Goal: Contribute content

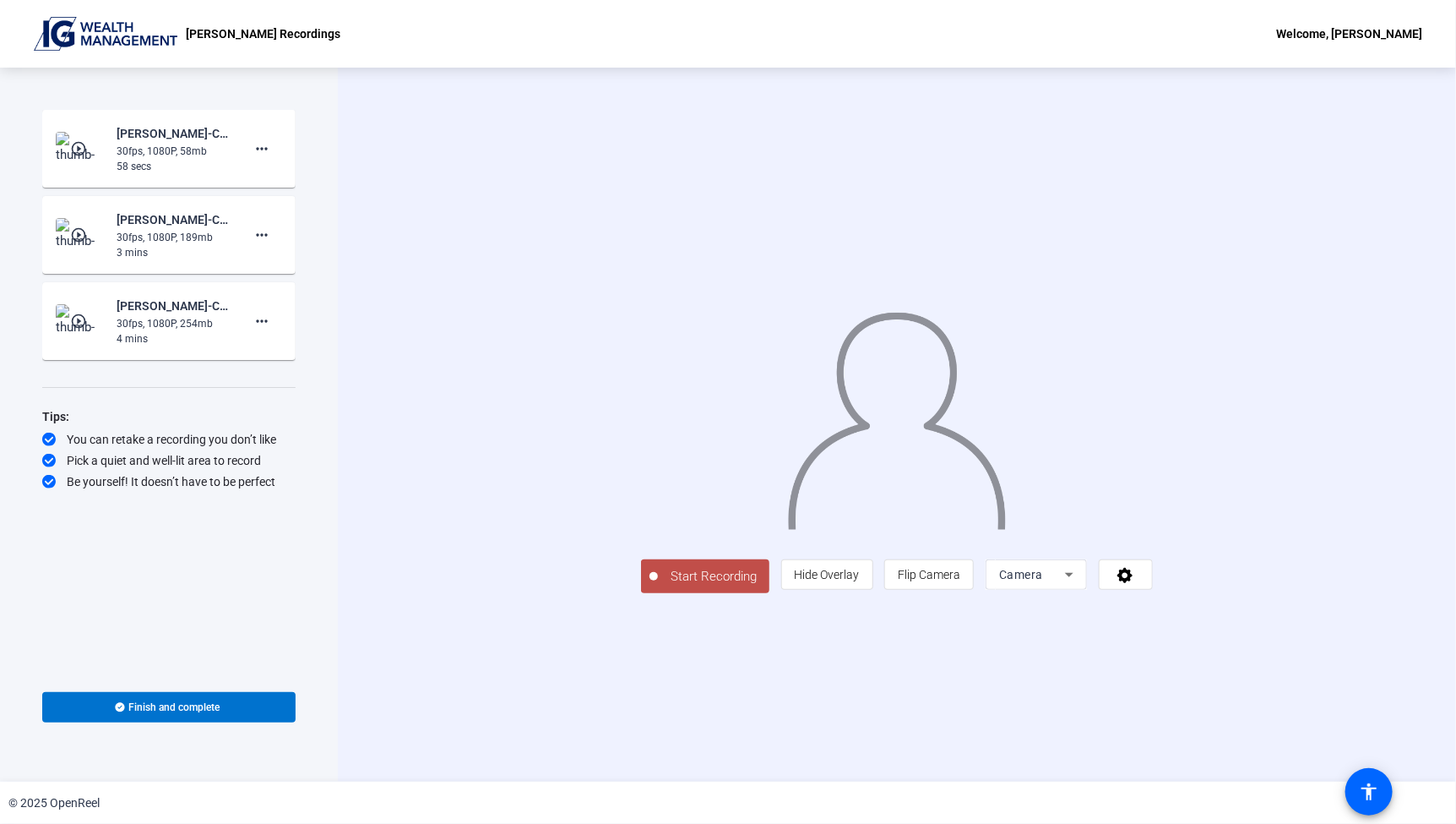
click at [733, 55] on div "[PERSON_NAME] Recordings Welcome, [PERSON_NAME]" at bounding box center [728, 34] width 1456 height 68
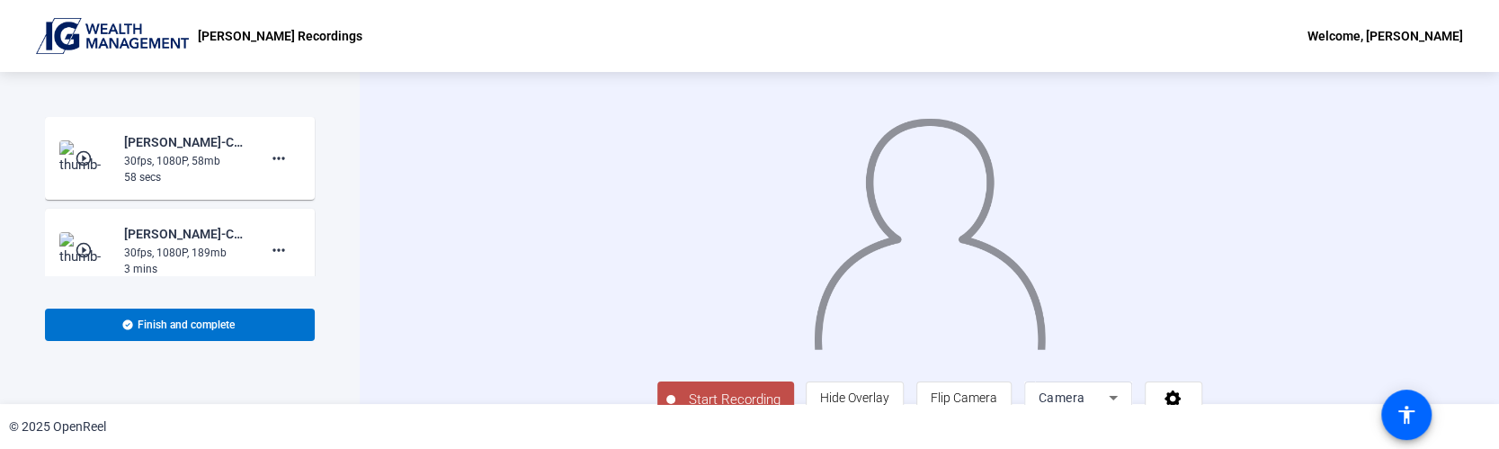
click at [817, 245] on img at bounding box center [929, 227] width 236 height 246
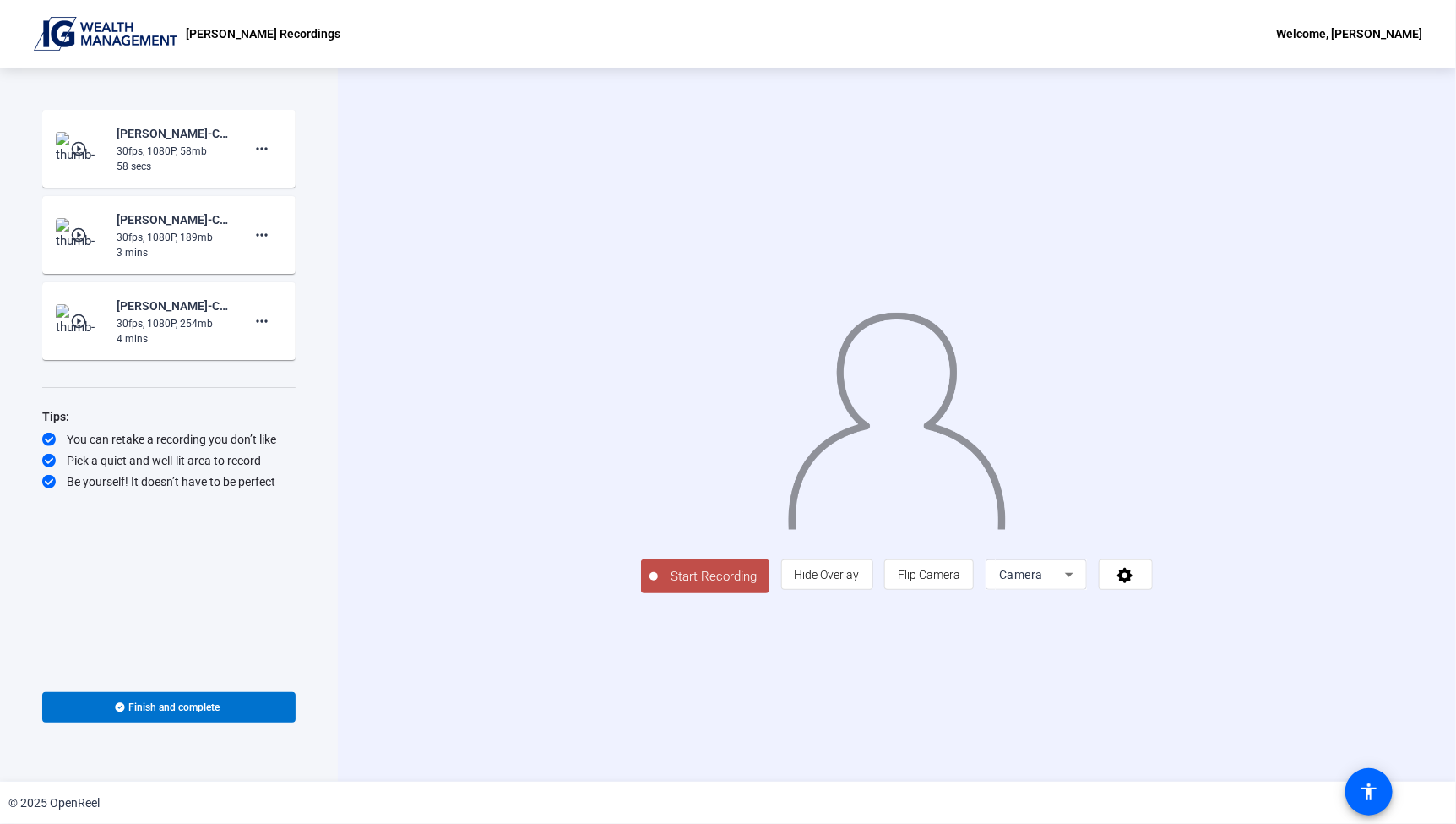
click at [642, 593] on button "Start Recording" at bounding box center [705, 576] width 129 height 34
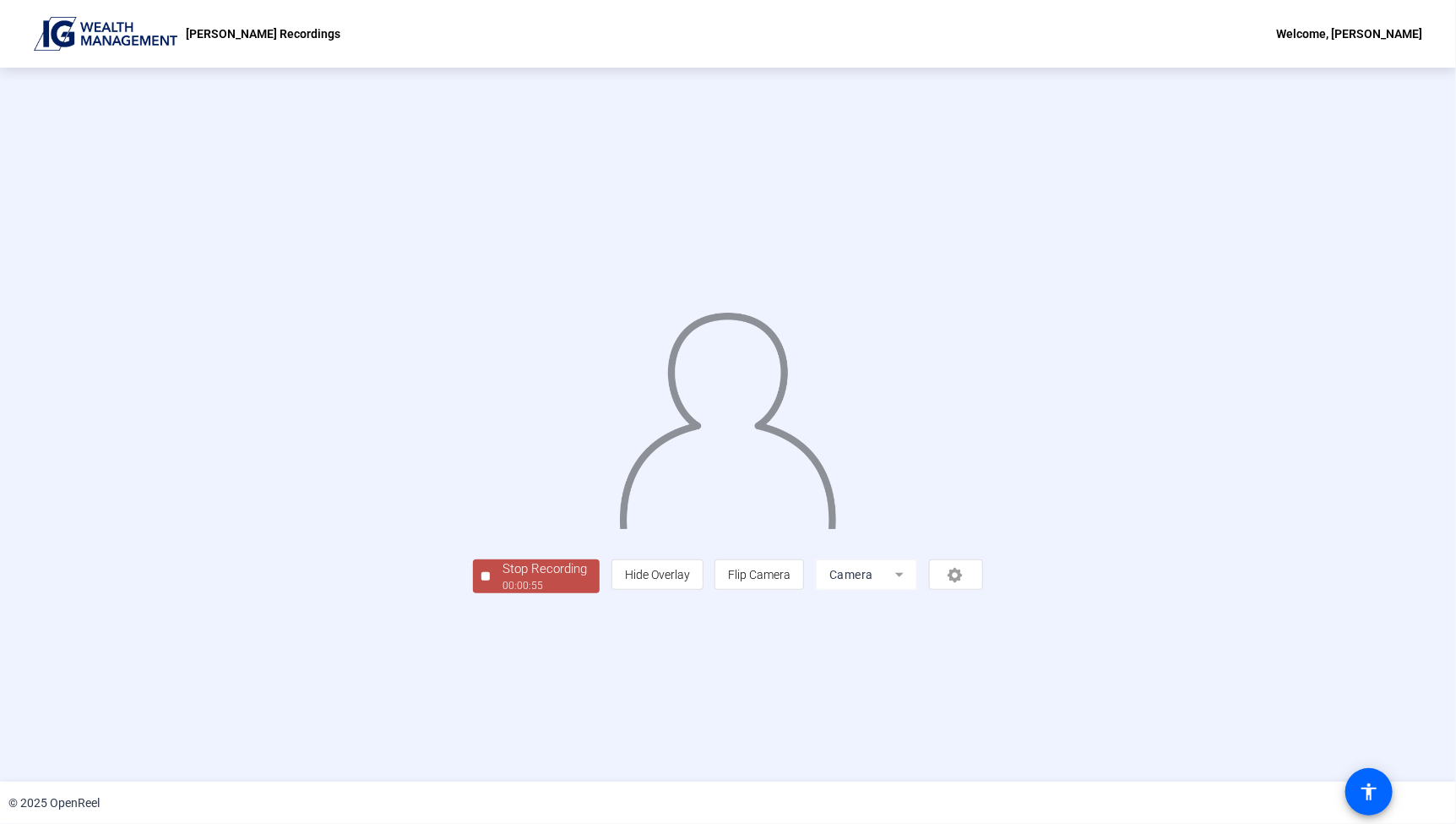
click at [503, 579] on div "Stop Recording" at bounding box center [545, 568] width 85 height 20
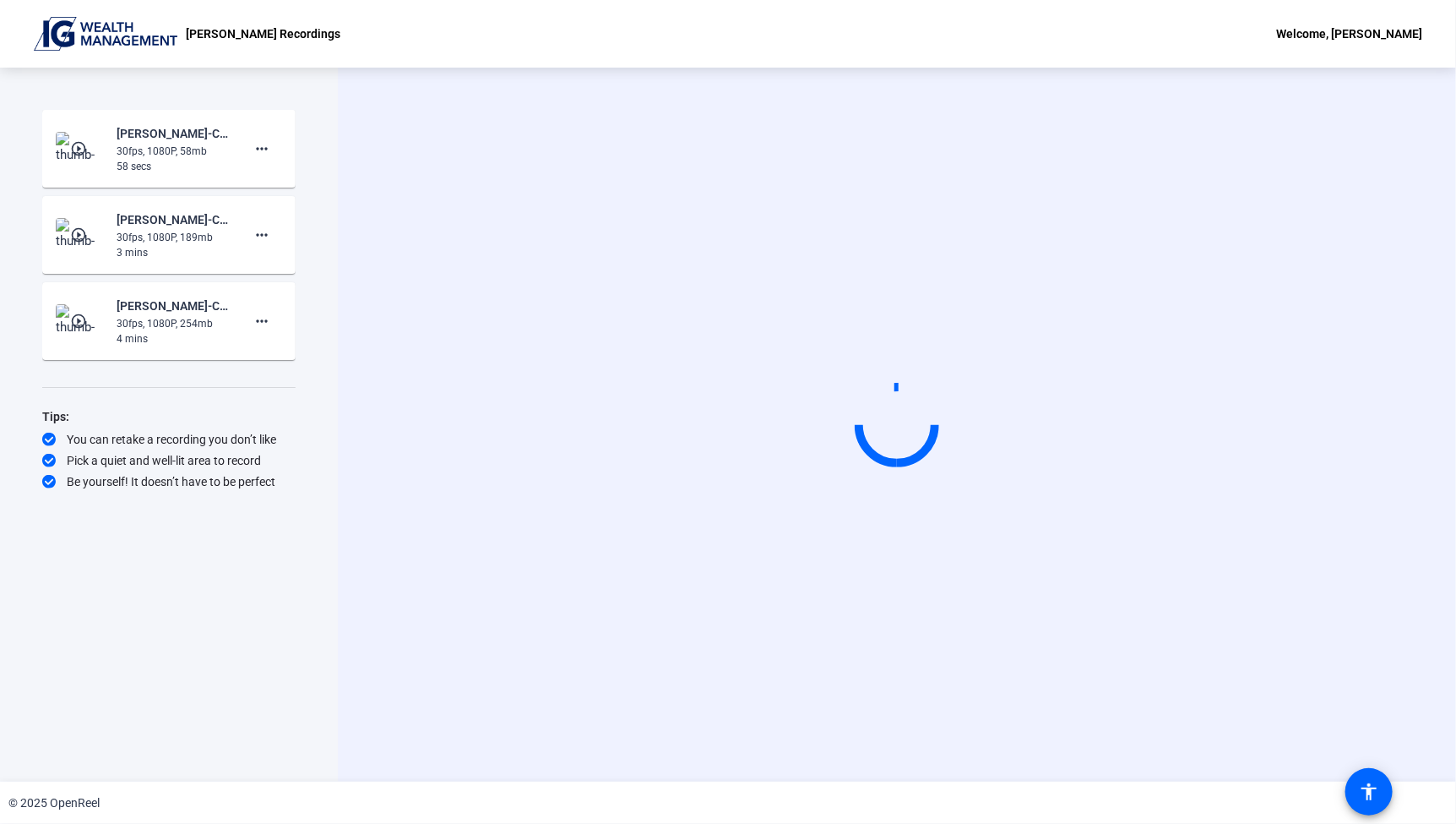
click at [1043, 750] on div "Start Recording" at bounding box center [897, 425] width 1119 height 714
click at [467, 738] on div "Start Recording" at bounding box center [897, 425] width 1119 height 714
drag, startPoint x: 97, startPoint y: 466, endPoint x: 209, endPoint y: 463, distance: 112.0
click at [209, 463] on div "Pick a quiet and well-lit area to record" at bounding box center [169, 460] width 254 height 17
drag, startPoint x: 209, startPoint y: 463, endPoint x: 145, endPoint y: 489, distance: 69.1
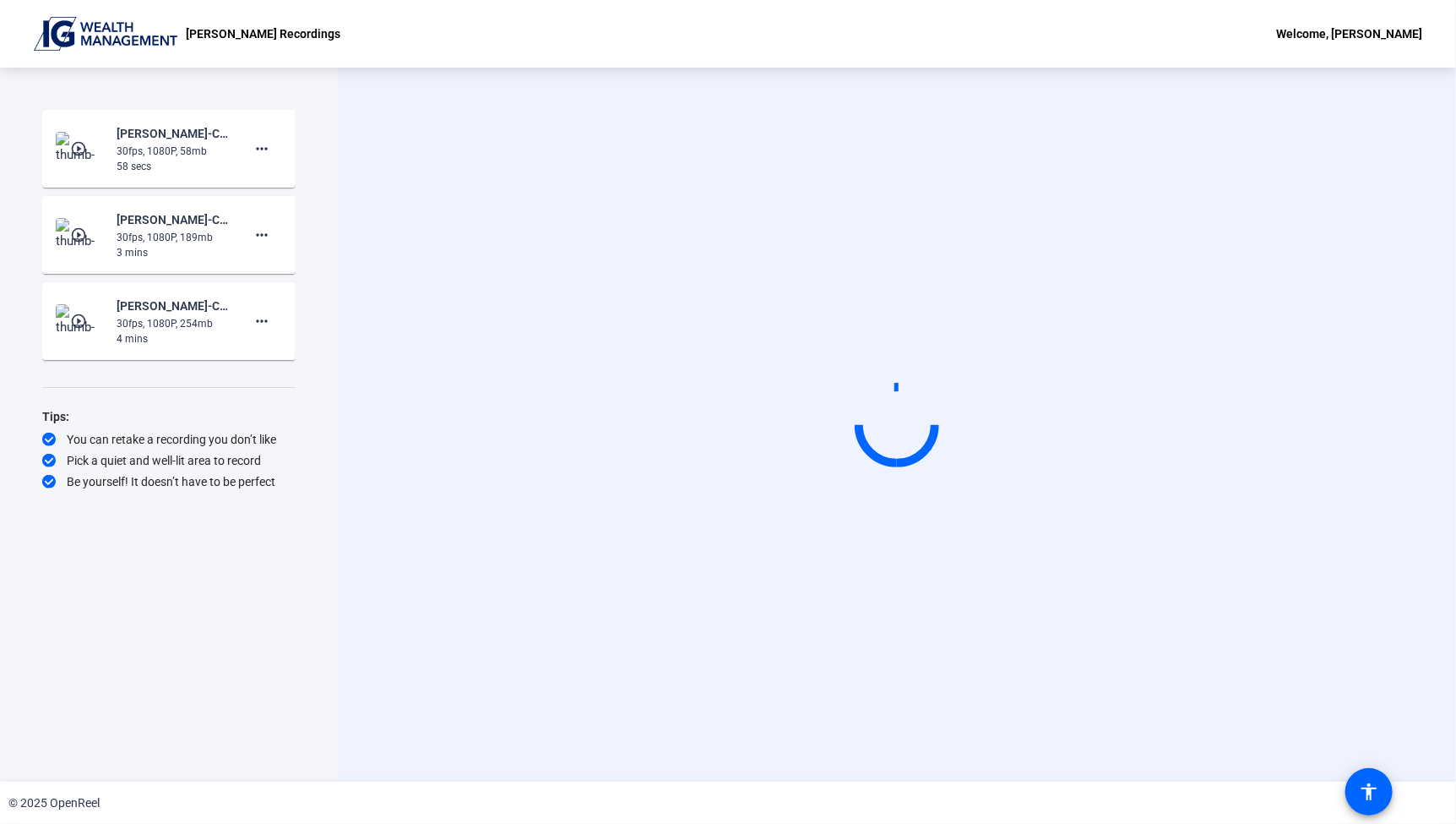
click at [147, 489] on div "Be yourself! It doesn’t have to be perfect" at bounding box center [169, 482] width 254 height 17
drag, startPoint x: 137, startPoint y: 481, endPoint x: 269, endPoint y: 482, distance: 132.0
click at [269, 482] on div "Be yourself! It doesn’t have to be perfect" at bounding box center [169, 482] width 254 height 17
drag, startPoint x: 269, startPoint y: 482, endPoint x: 200, endPoint y: 477, distance: 69.2
click at [200, 477] on div "Be yourself! It doesn’t have to be perfect" at bounding box center [169, 482] width 254 height 17
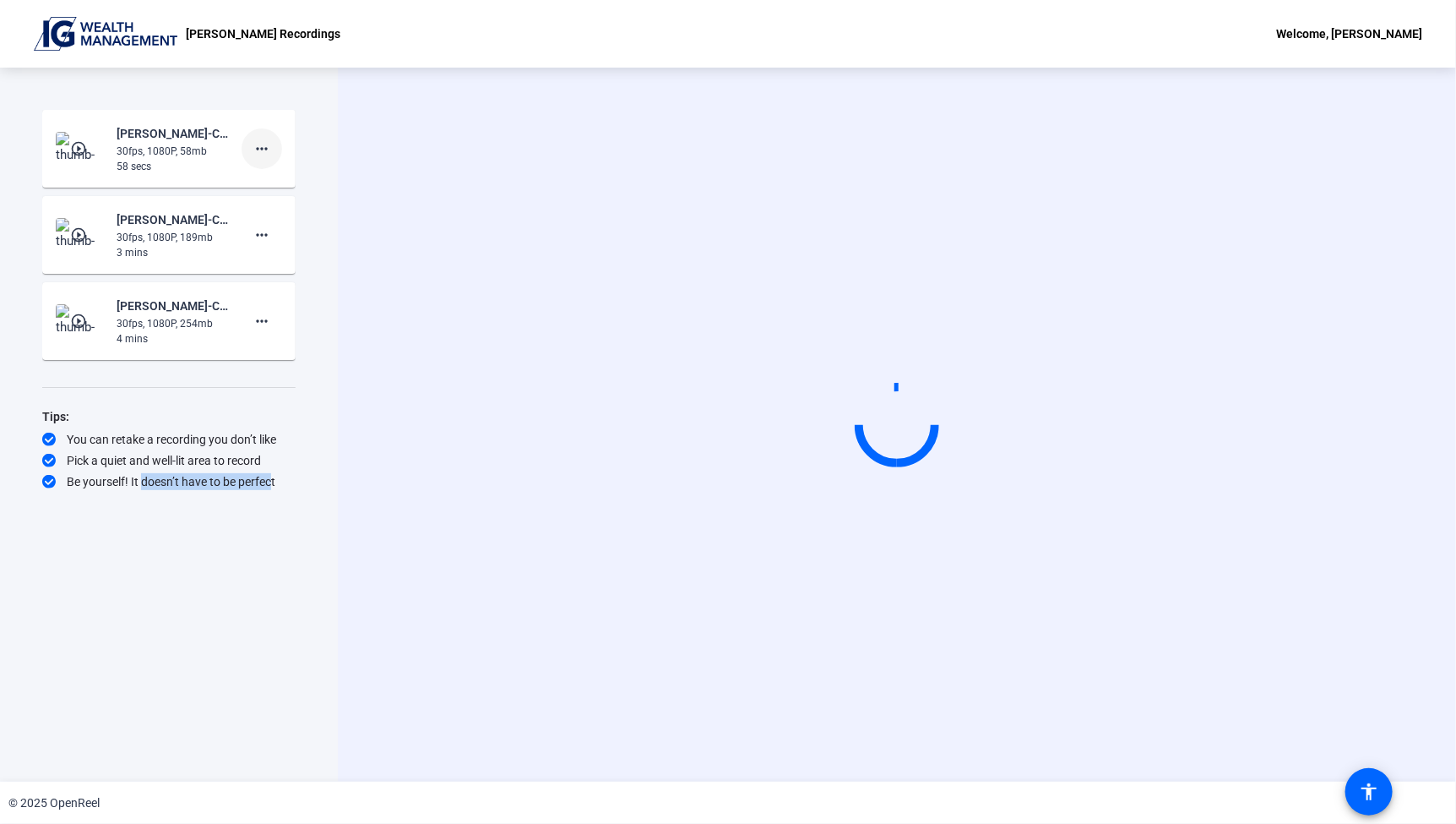
click at [263, 153] on mat-icon "more_horiz" at bounding box center [262, 148] width 21 height 21
click at [312, 282] on div at bounding box center [728, 412] width 1456 height 824
click at [269, 239] on mat-icon "more_horiz" at bounding box center [262, 235] width 21 height 21
click at [310, 379] on div at bounding box center [728, 412] width 1456 height 824
click at [257, 324] on mat-icon "more_horiz" at bounding box center [262, 321] width 21 height 21
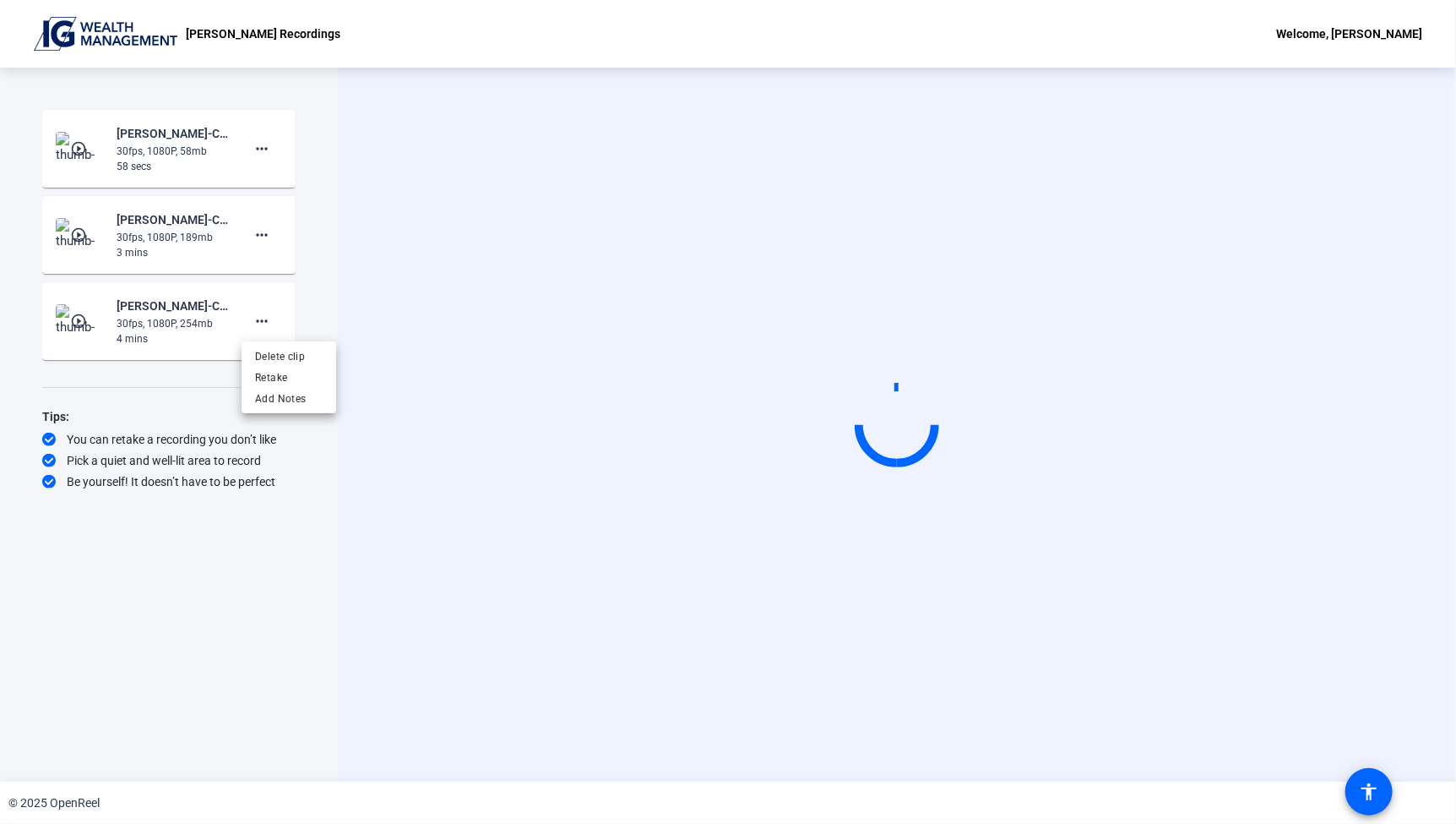
click at [309, 507] on div at bounding box center [728, 412] width 1456 height 824
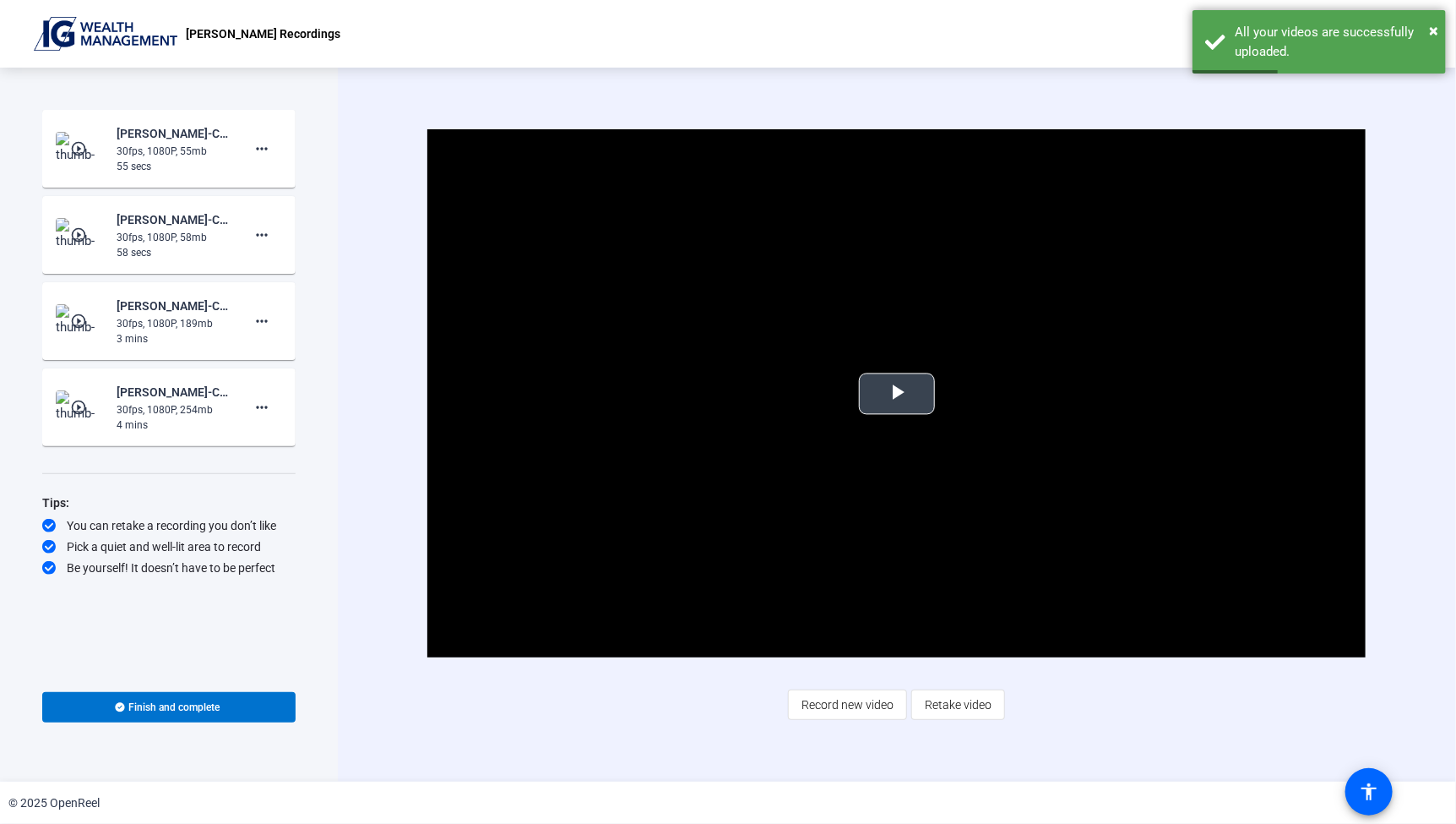
click at [897, 394] on span "Video Player" at bounding box center [897, 394] width 0 height 0
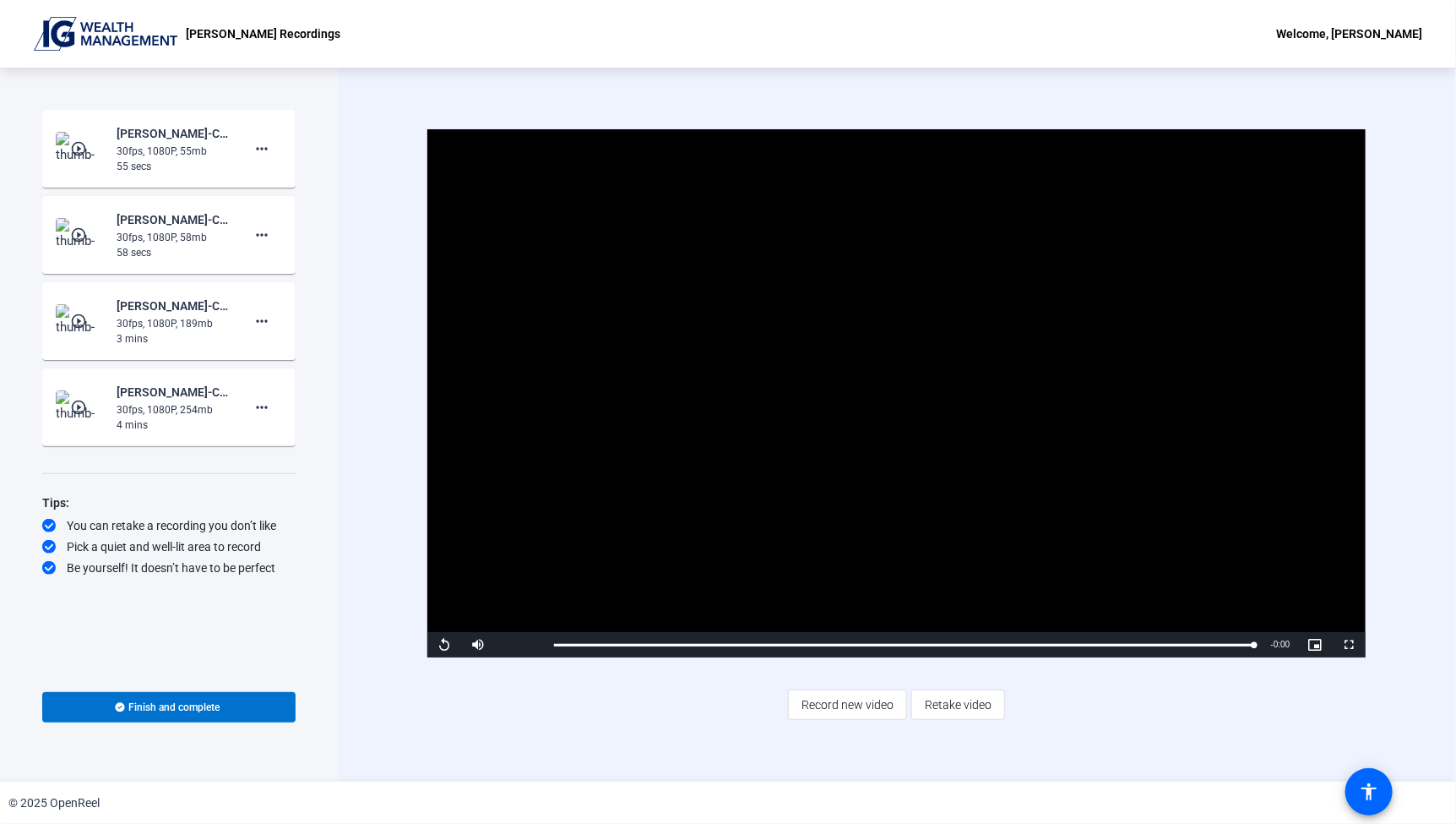
click at [541, 744] on div "Video Player is loading. Play Video Replay Mute 37% Current Time 0:55 / Duratio…" at bounding box center [897, 425] width 1119 height 714
click at [188, 706] on span "Finish and complete" at bounding box center [175, 707] width 91 height 13
